Goal: Task Accomplishment & Management: Use online tool/utility

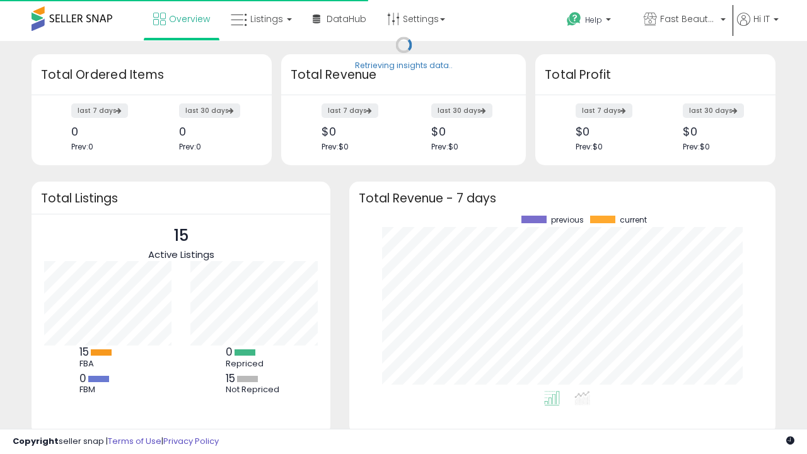
scroll to position [175, 401]
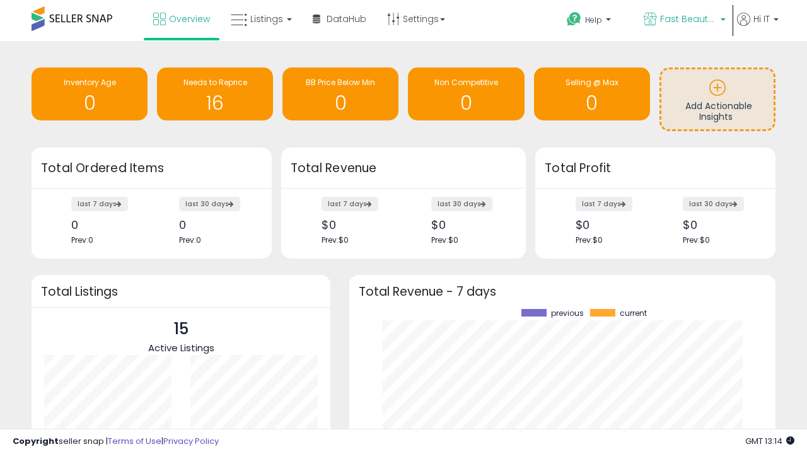
click at [684, 20] on span "Fast Beauty ([GEOGRAPHIC_DATA])" at bounding box center [688, 19] width 57 height 13
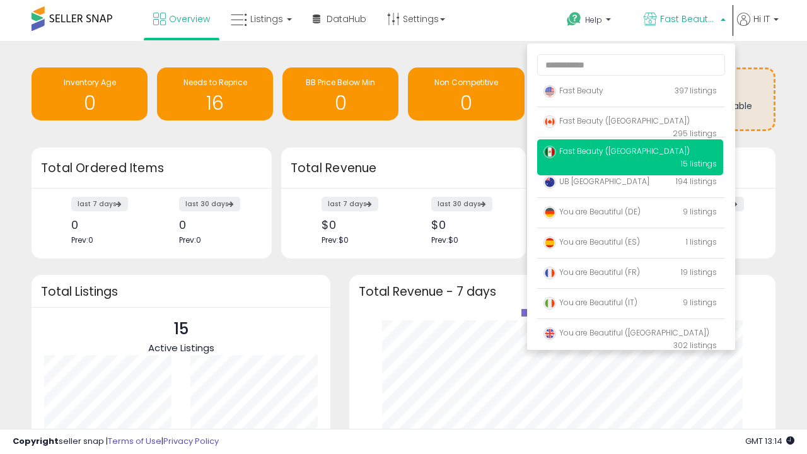
click at [630, 335] on span "You are Beautiful ([GEOGRAPHIC_DATA])" at bounding box center [627, 332] width 166 height 11
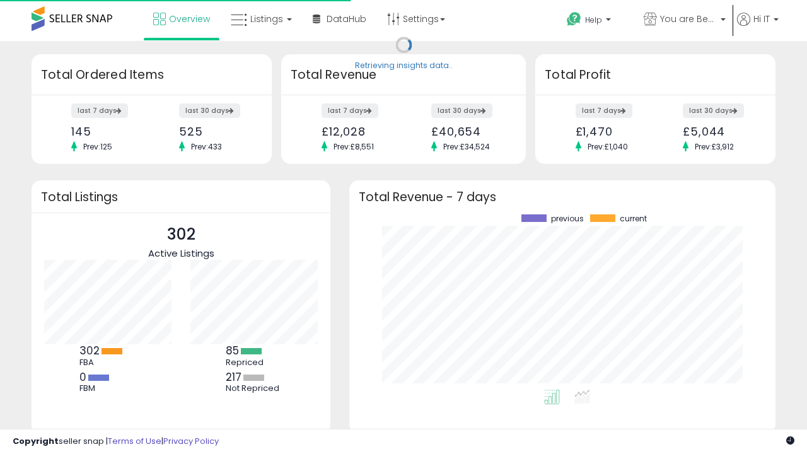
scroll to position [175, 401]
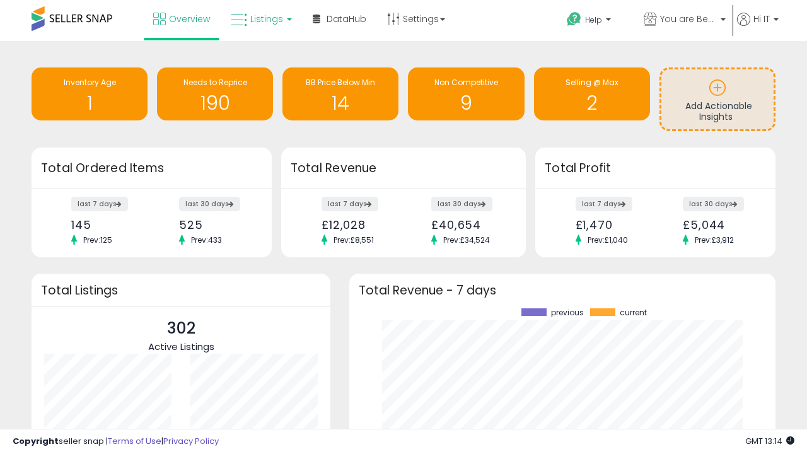
click at [260, 19] on span "Listings" at bounding box center [266, 19] width 33 height 13
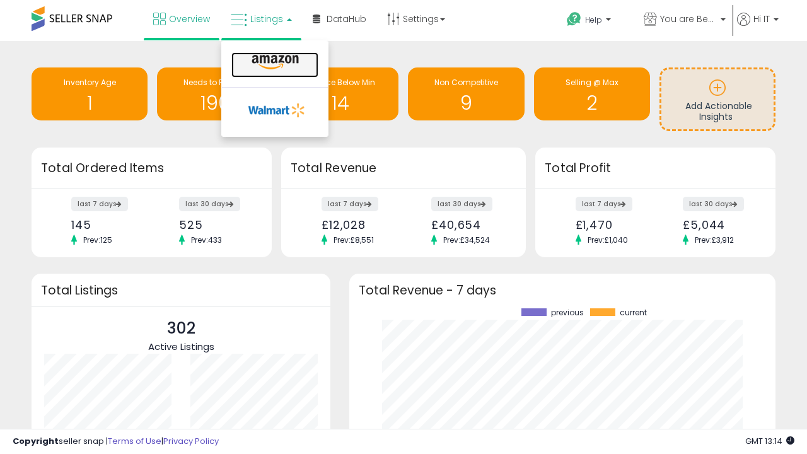
click at [274, 62] on icon at bounding box center [275, 62] width 55 height 16
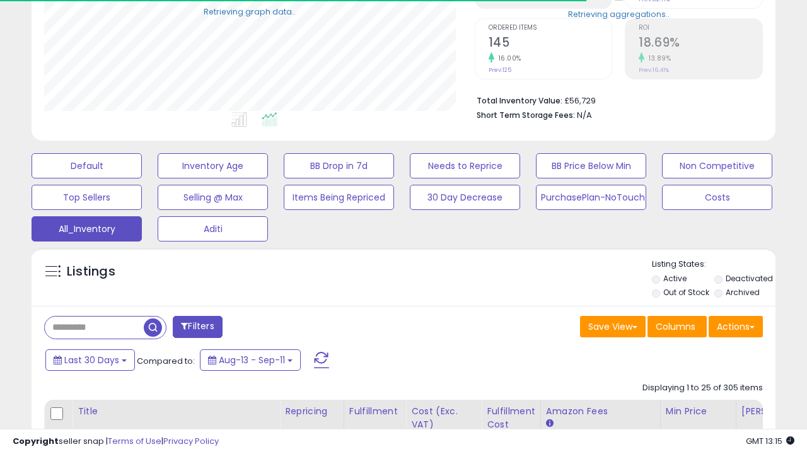
scroll to position [259, 430]
click at [90, 359] on span "Last 30 Days" at bounding box center [91, 360] width 55 height 13
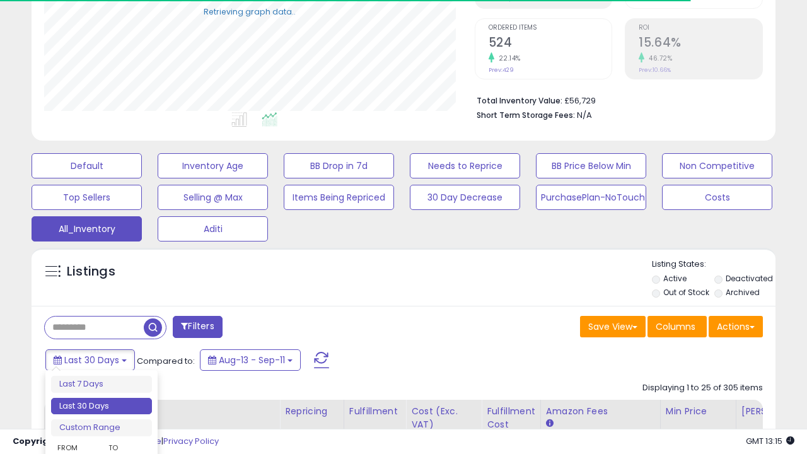
click at [102, 406] on li "Last 30 Days" at bounding box center [101, 406] width 101 height 17
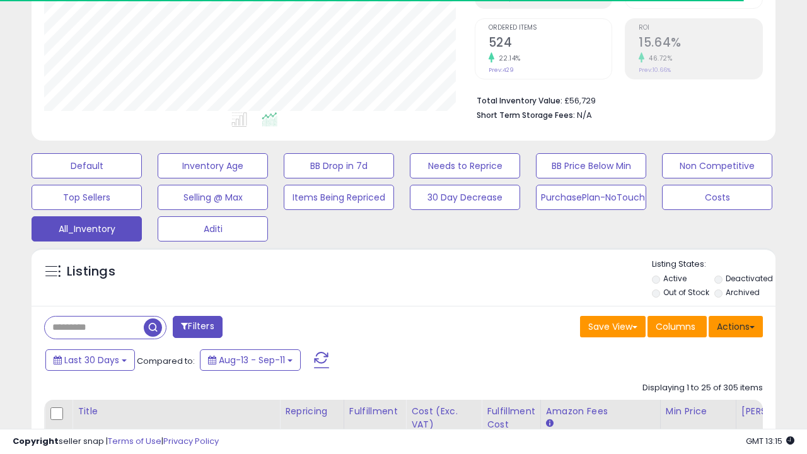
click at [736, 325] on button "Actions" at bounding box center [736, 326] width 54 height 21
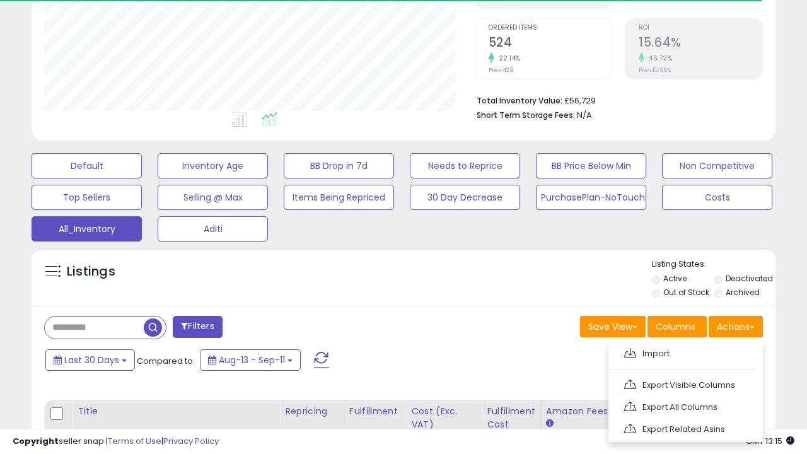
click at [684, 406] on link "Export All Columns" at bounding box center [685, 407] width 138 height 20
